Goal: Find specific page/section: Find specific page/section

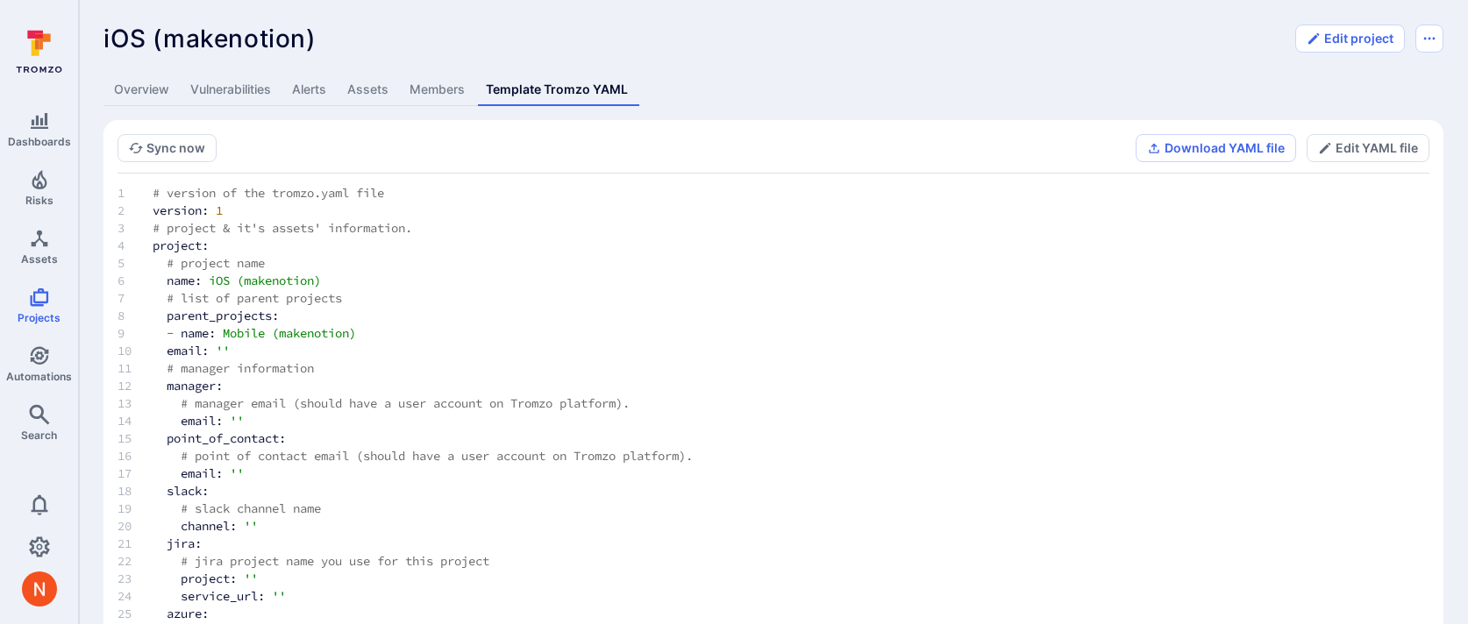
click at [825, 63] on div "iOS (makenotion) ... Show more Edit project Overview Vulnerabilities Alerts Ass…" at bounding box center [773, 361] width 1389 height 722
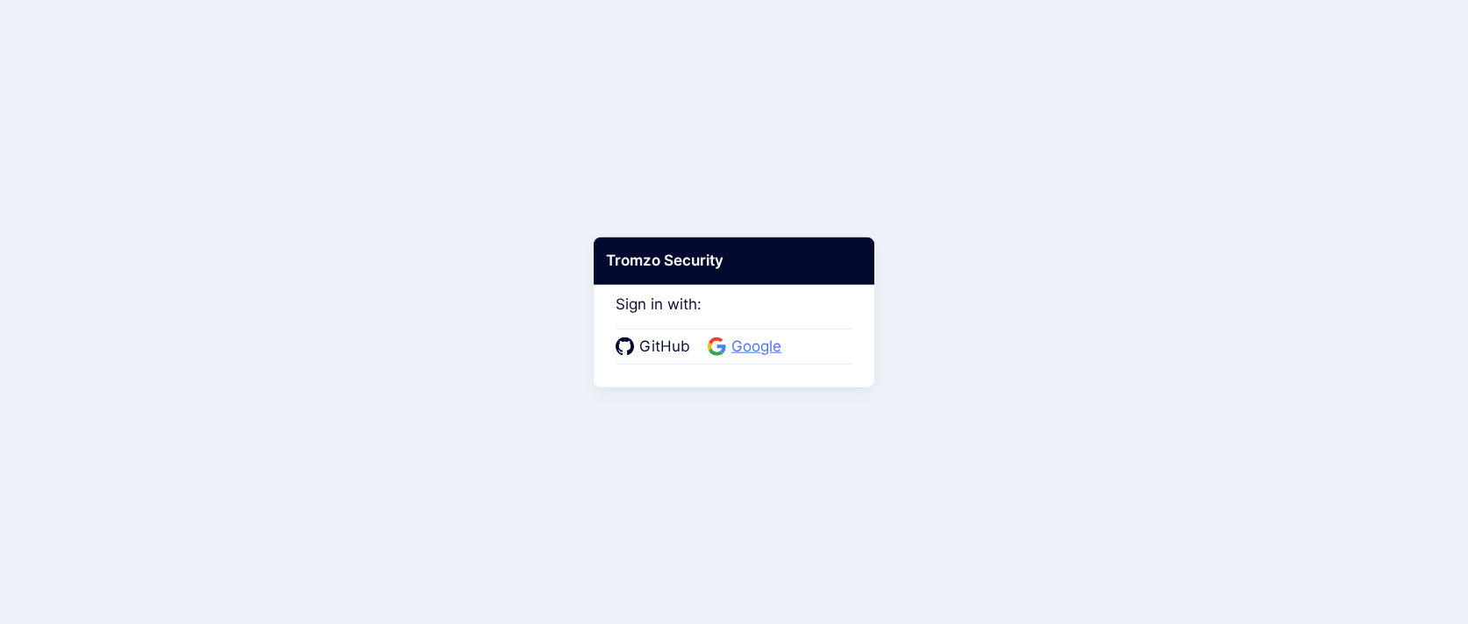
click at [757, 348] on span "Google" at bounding box center [756, 347] width 60 height 23
